Goal: Check status: Check status

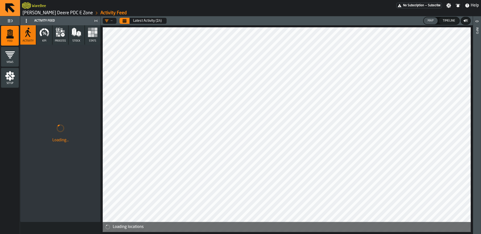
click at [7, 73] on icon "menu Setup" at bounding box center [10, 76] width 10 height 10
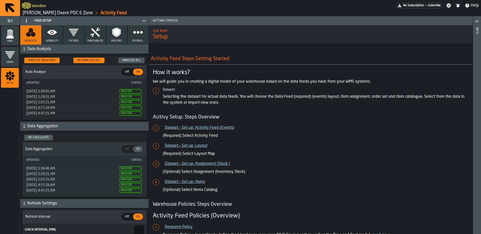
click at [98, 39] on button "Thresholds" at bounding box center [95, 34] width 21 height 19
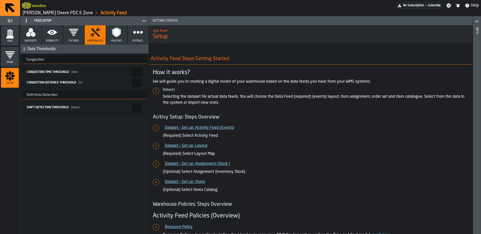
click at [27, 25] on button "Datasets" at bounding box center [30, 34] width 21 height 19
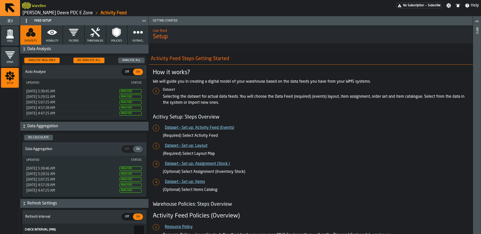
click at [64, 31] on button "Filters" at bounding box center [73, 34] width 21 height 19
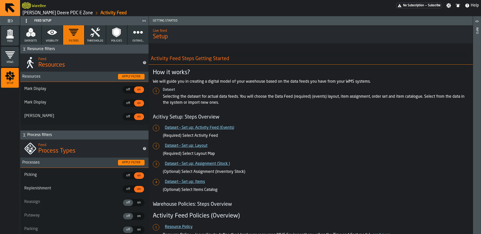
click at [53, 30] on icon "button" at bounding box center [52, 32] width 10 height 5
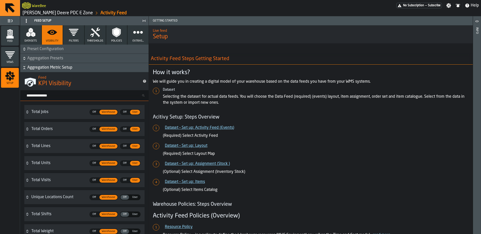
click at [110, 34] on button "Policies" at bounding box center [116, 34] width 21 height 19
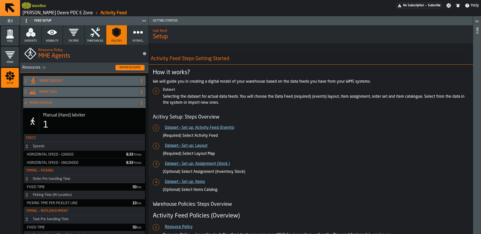
click at [27, 102] on icon at bounding box center [25, 103] width 5 height 4
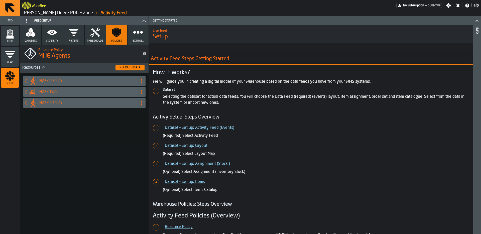
click at [121, 69] on div "Refresh Data" at bounding box center [129, 68] width 25 height 4
click at [107, 119] on div "MARK DISPLAY MARK TWO MARK DISPLAY" at bounding box center [84, 153] width 128 height 161
click at [13, 38] on polygon "menu Feed" at bounding box center [9, 36] width 7 height 3
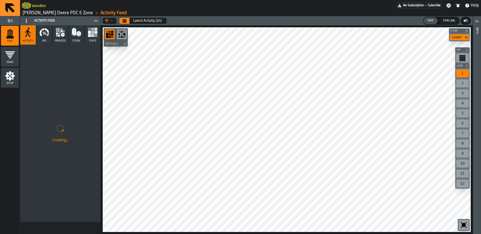
click at [66, 35] on button "process" at bounding box center [61, 34] width 16 height 19
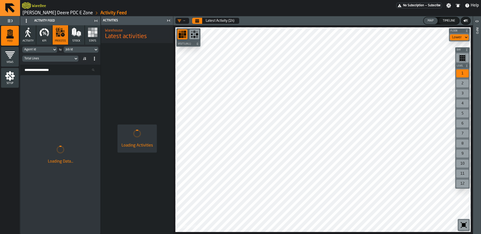
click at [197, 20] on icon "Calendar" at bounding box center [197, 21] width 4 height 4
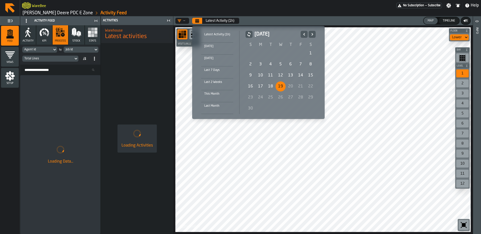
click at [271, 86] on div "18" at bounding box center [271, 86] width 10 height 10
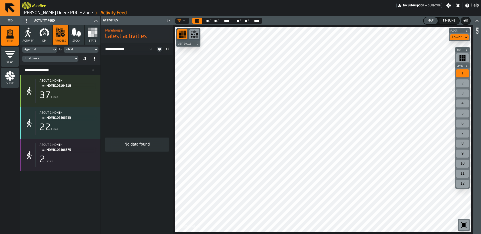
click at [196, 22] on icon "Calendar" at bounding box center [197, 21] width 4 height 3
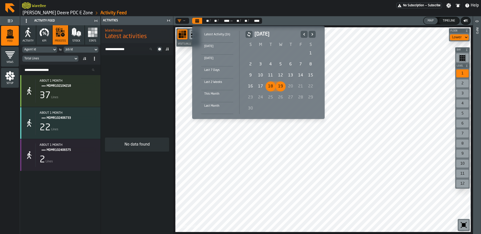
click at [304, 36] on icon "Previous" at bounding box center [304, 34] width 5 height 6
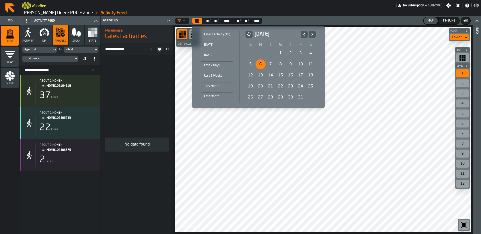
click at [262, 65] on div "6" at bounding box center [261, 64] width 10 height 10
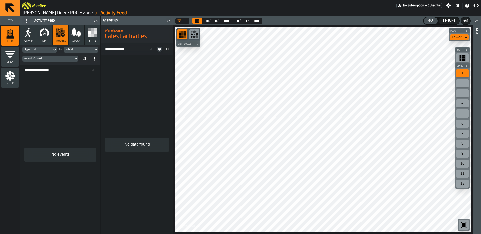
click at [124, 81] on div "No data found" at bounding box center [137, 144] width 72 height 179
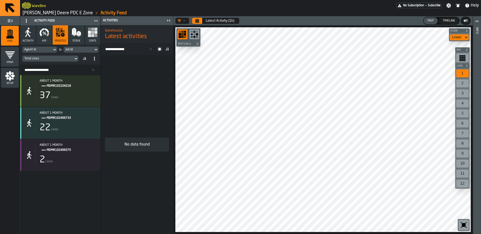
click at [198, 21] on icon "Calendar" at bounding box center [197, 21] width 4 height 4
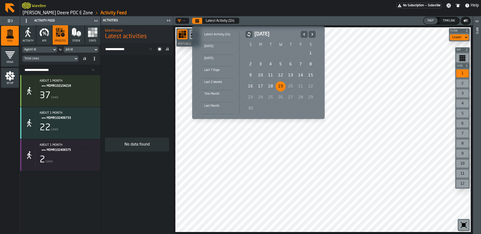
click at [301, 33] on button "Previous" at bounding box center [304, 34] width 7 height 7
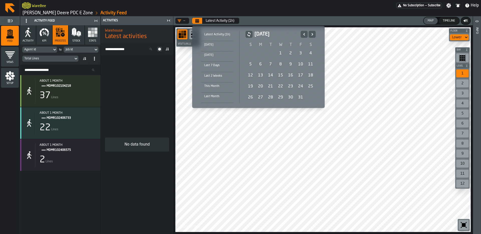
click at [249, 64] on div "5" at bounding box center [251, 64] width 10 height 10
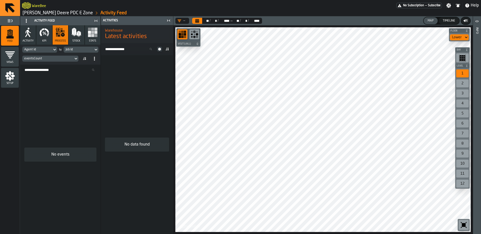
click at [193, 20] on button "Calendar" at bounding box center [197, 21] width 10 height 6
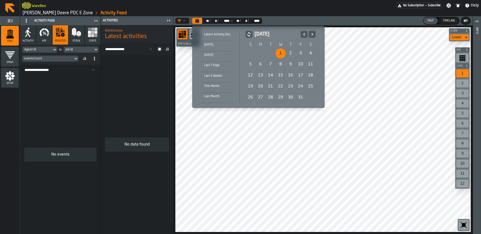
click at [277, 51] on div "1" at bounding box center [281, 53] width 10 height 10
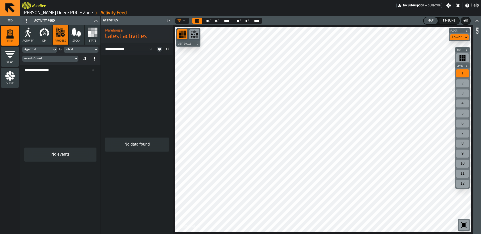
click at [201, 20] on button "Calendar" at bounding box center [197, 21] width 10 height 6
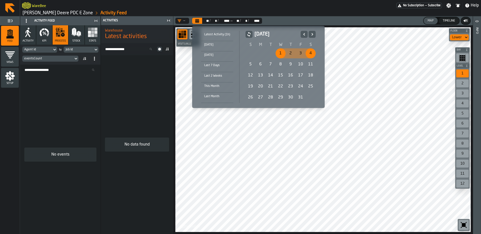
click at [306, 33] on button "Previous" at bounding box center [304, 34] width 7 height 7
click at [247, 89] on div "21" at bounding box center [251, 86] width 10 height 10
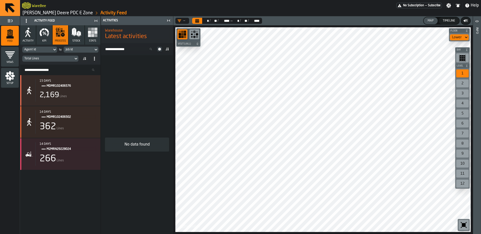
click at [199, 20] on icon "Calendar" at bounding box center [197, 19] width 4 height 1
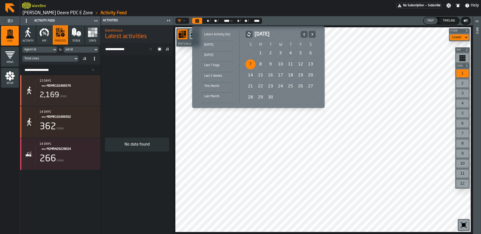
click at [246, 62] on div "7" at bounding box center [251, 64] width 10 height 10
